Goal: Task Accomplishment & Management: Manage account settings

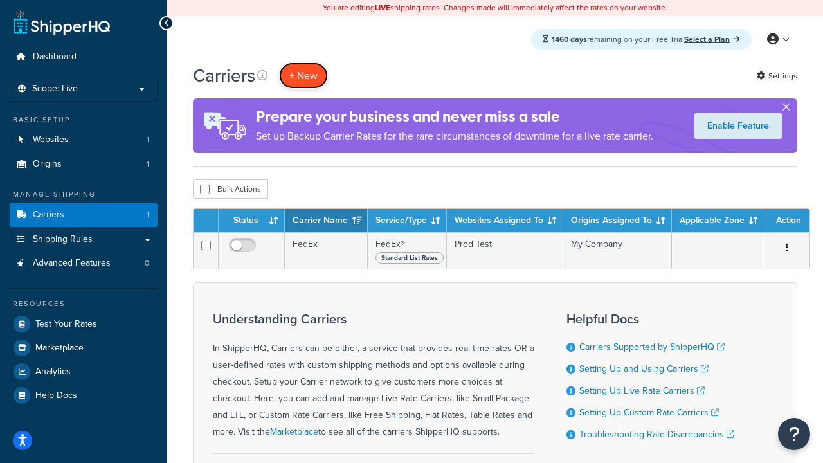
click at [303, 75] on button "+ New" at bounding box center [303, 75] width 49 height 26
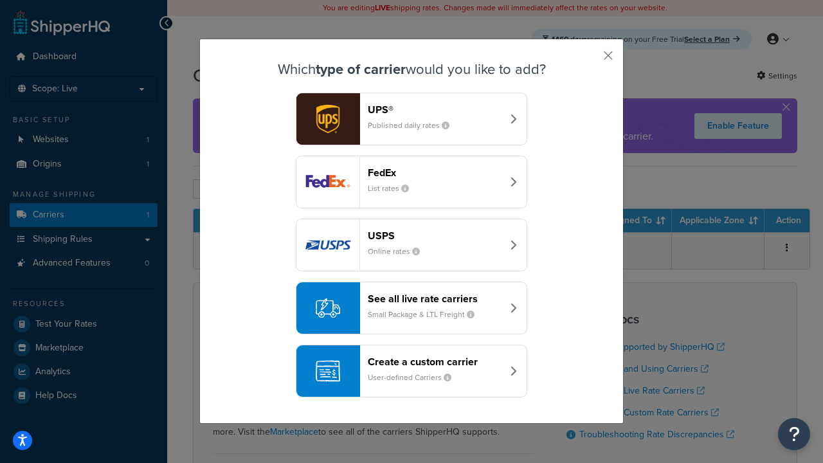
click at [411, 182] on div "FedEx List rates" at bounding box center [435, 182] width 134 height 31
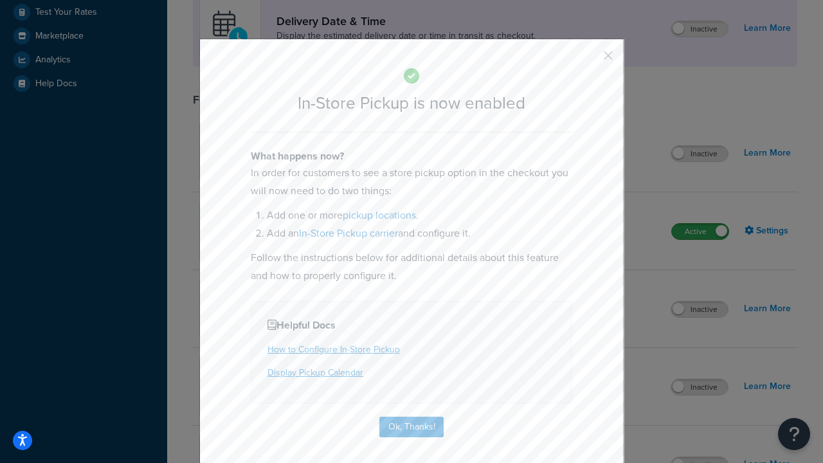
scroll to position [361, 0]
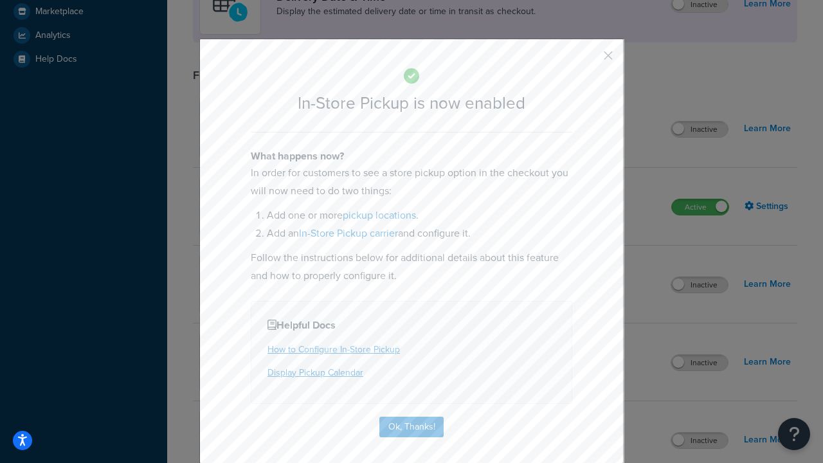
click at [589, 60] on button "button" at bounding box center [589, 60] width 3 height 3
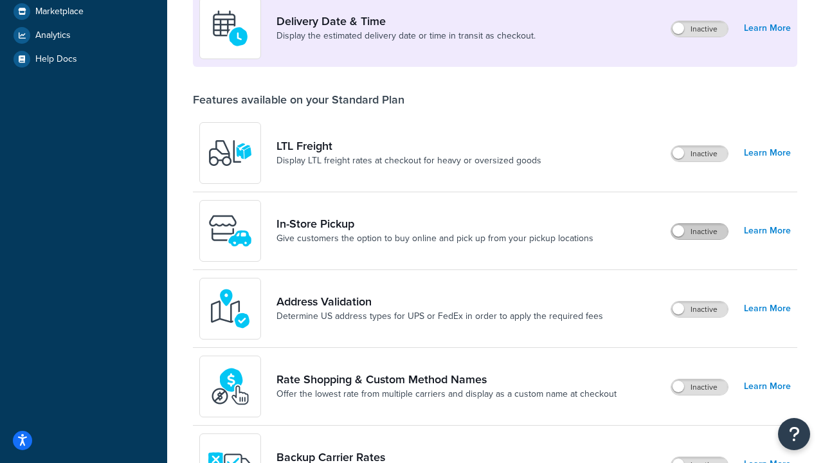
scroll to position [312, 0]
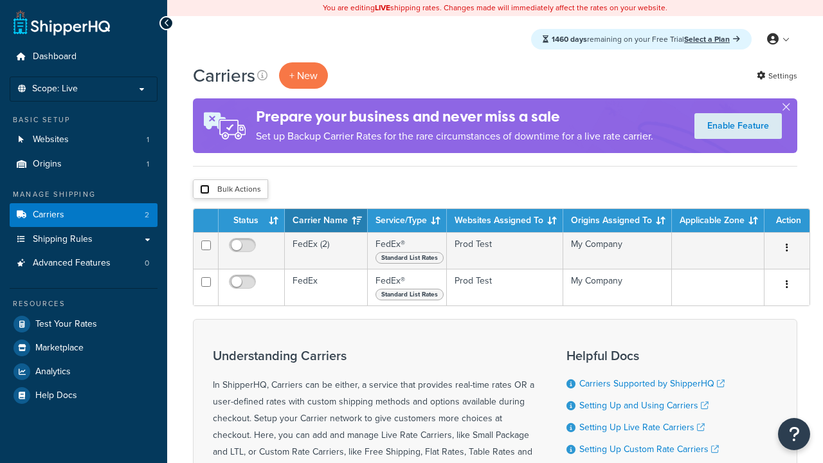
click at [204, 190] on input "checkbox" at bounding box center [205, 190] width 10 height 10
checkbox input "true"
click at [0, 0] on button "Delete" at bounding box center [0, 0] width 0 height 0
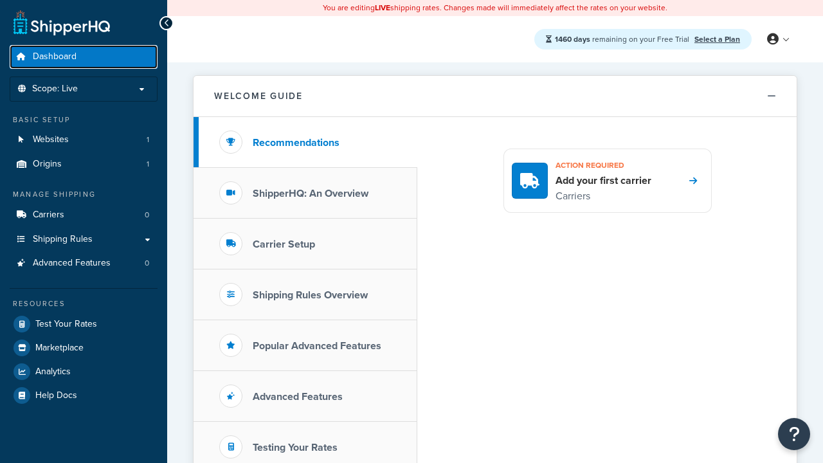
click at [55, 57] on span "Dashboard" at bounding box center [55, 56] width 44 height 11
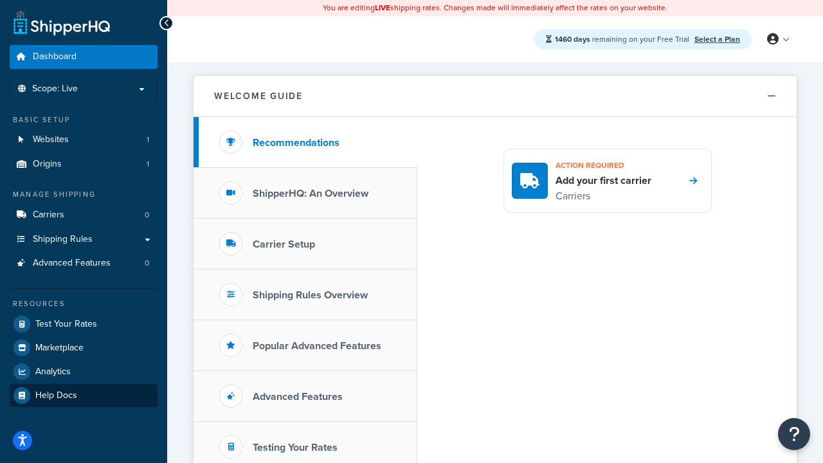
click at [56, 395] on span "Help Docs" at bounding box center [56, 395] width 42 height 11
